Goal: Task Accomplishment & Management: Manage account settings

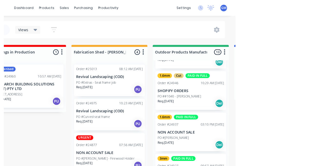
scroll to position [420, 0]
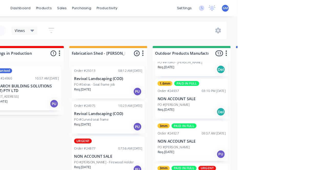
click at [294, 84] on div "1.6mm PAID IN FULL Order #24937 03:10 PM [DATE] NON ACCOUNT SALE PO #[PERSON_NA…" at bounding box center [284, 94] width 69 height 38
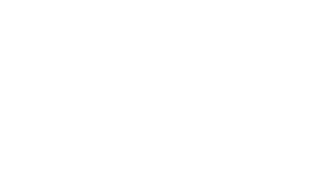
click at [291, 132] on div "Delivery [DATE]" at bounding box center [277, 132] width 26 height 5
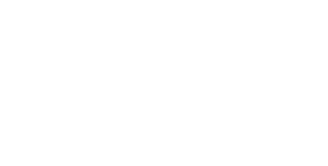
type input "Fab"
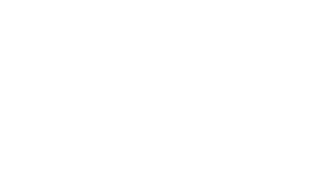
click at [180, 73] on div "Required [DATE]" at bounding box center [166, 68] width 28 height 54
click at [54, 43] on div "Collaborate" at bounding box center [43, 45] width 20 height 5
click at [55, 32] on div "Order details" at bounding box center [44, 32] width 22 height 5
click at [245, 32] on button "Close" at bounding box center [235, 28] width 19 height 8
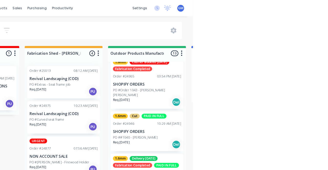
scroll to position [343, 0]
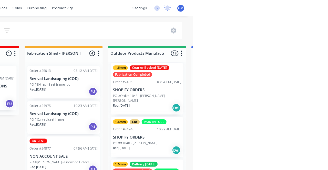
click at [289, 134] on p "PO ##1040 - [PERSON_NAME]" at bounding box center [273, 136] width 42 height 5
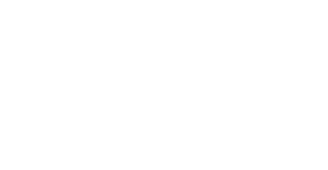
click at [54, 45] on div "Collaborate" at bounding box center [43, 45] width 20 height 5
click at [55, 33] on div "Order details" at bounding box center [44, 32] width 22 height 5
click at [301, 127] on div "1.6mm Cut PAID IN FULL" at bounding box center [282, 129] width 37 height 11
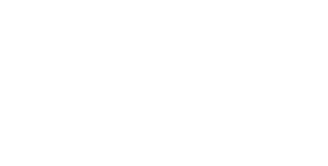
type input "Fab"
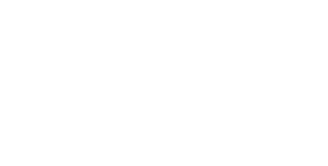
click at [238, 83] on div "Assigned to Add team member" at bounding box center [211, 68] width 51 height 54
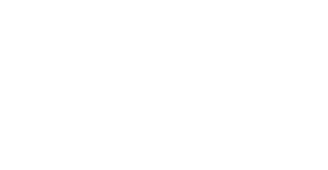
click at [245, 25] on button "Close" at bounding box center [235, 28] width 19 height 8
